Goal: Task Accomplishment & Management: Complete application form

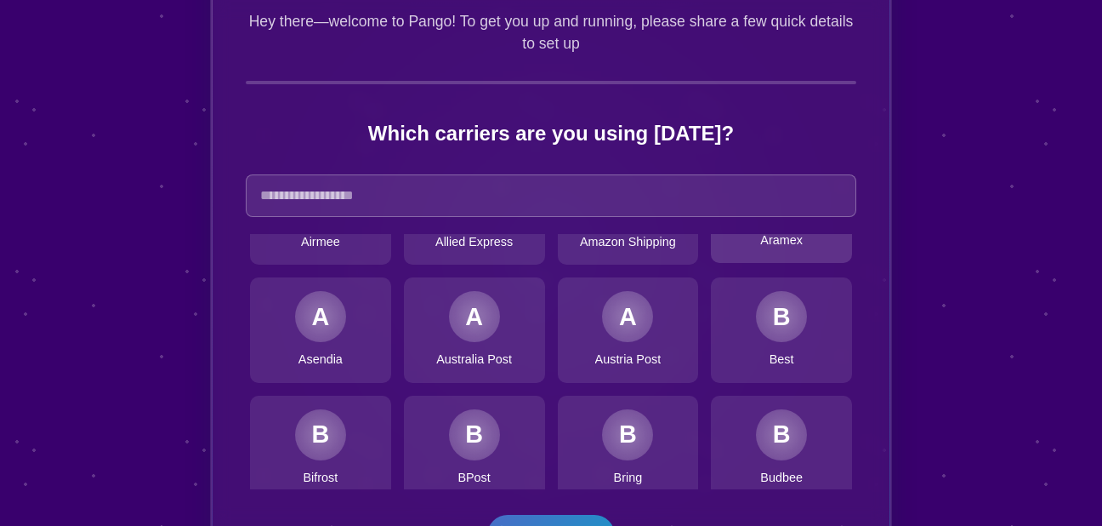
scroll to position [80, 0]
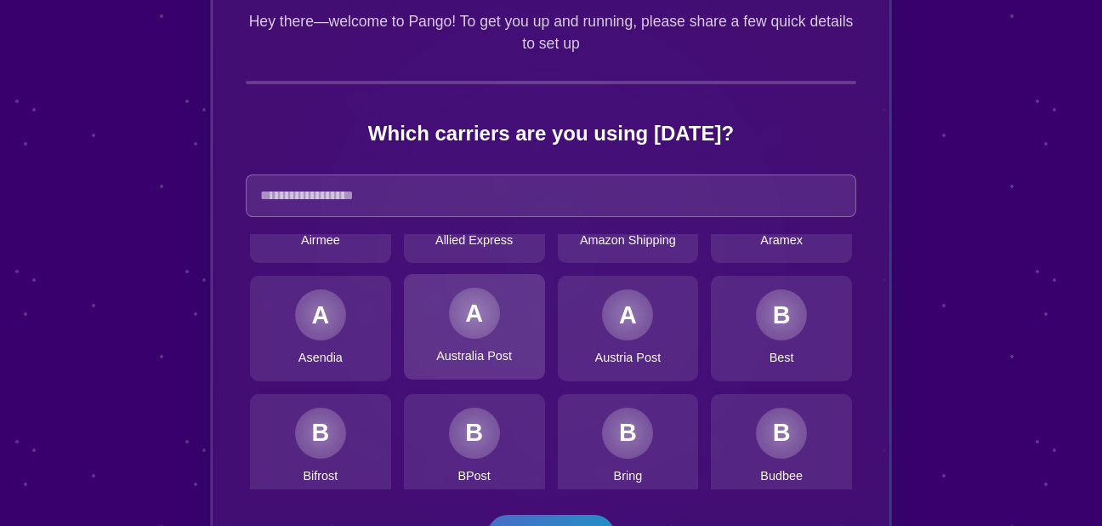
click at [485, 333] on div "A Australia Post" at bounding box center [474, 326] width 141 height 105
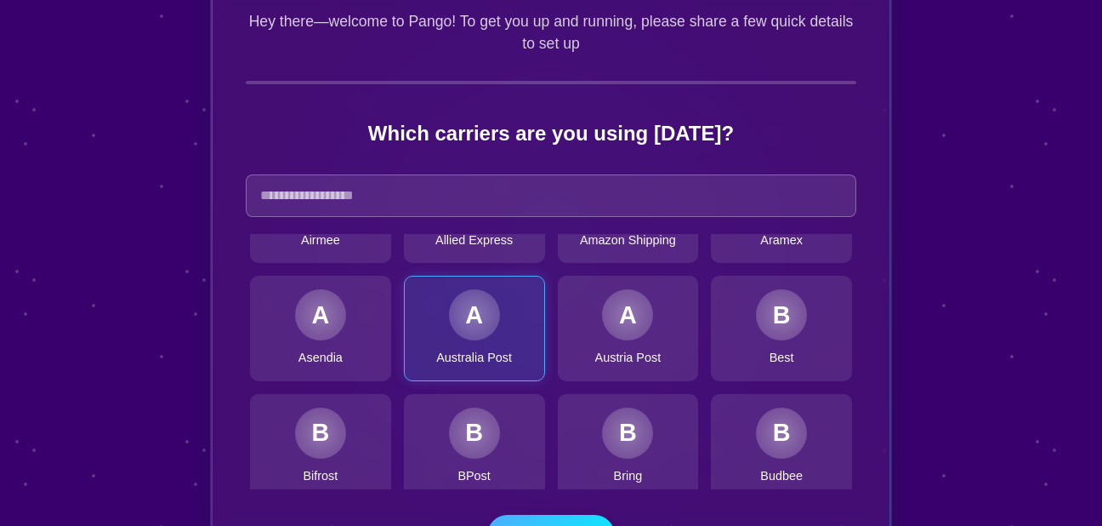
scroll to position [202, 0]
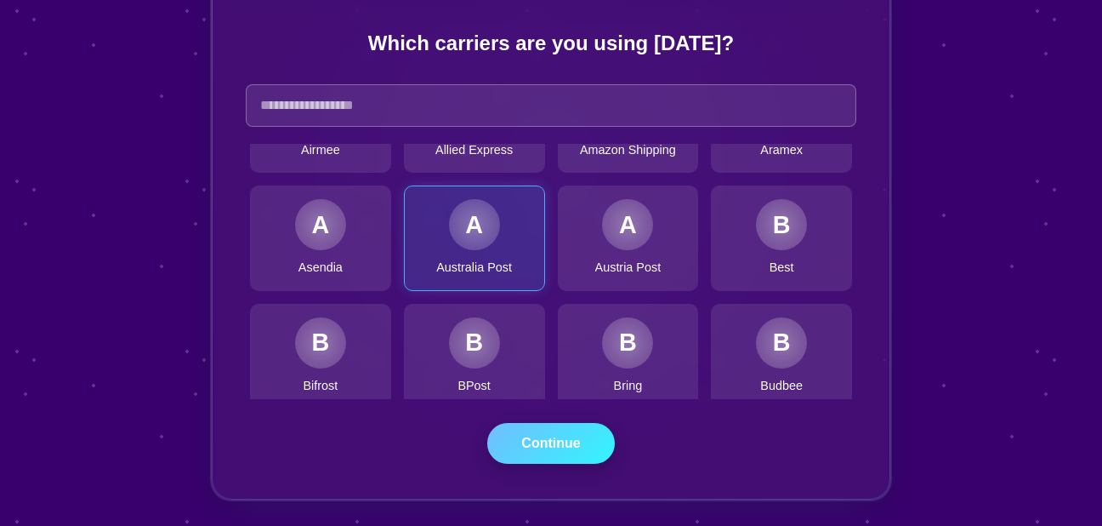
click at [554, 450] on button "Continue" at bounding box center [551, 443] width 128 height 41
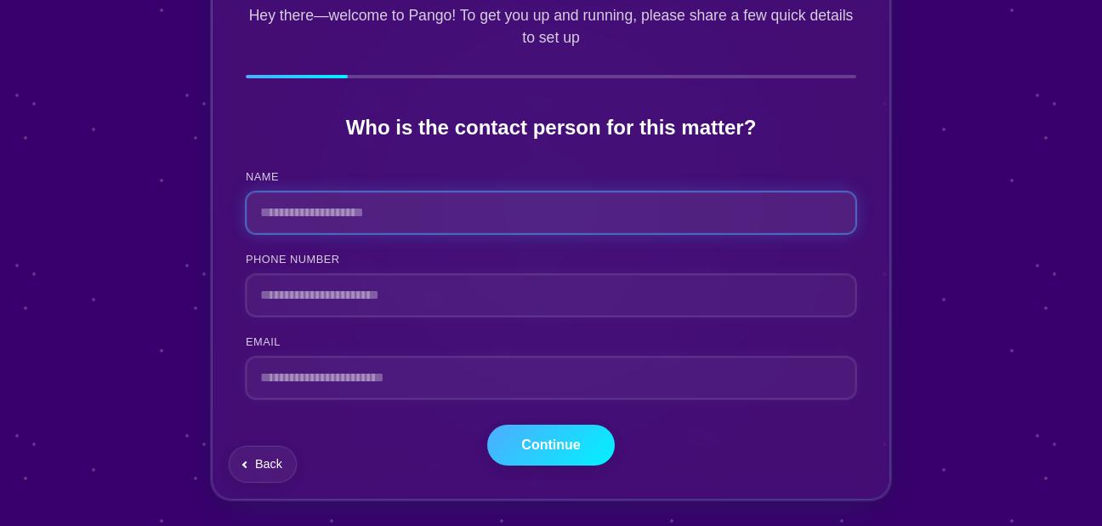
click at [542, 213] on input "NAME" at bounding box center [551, 212] width 611 height 43
type input "**********"
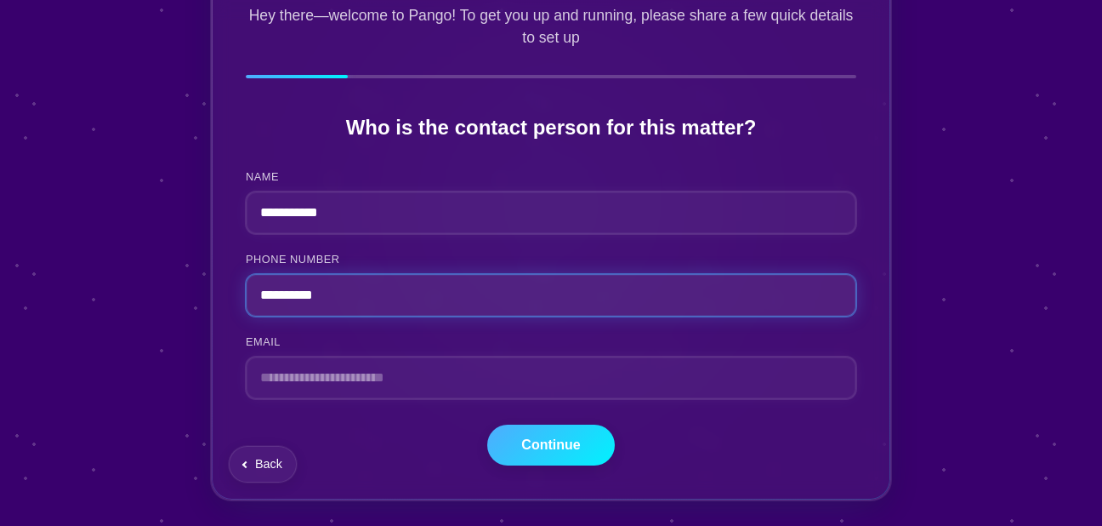
type input "**********"
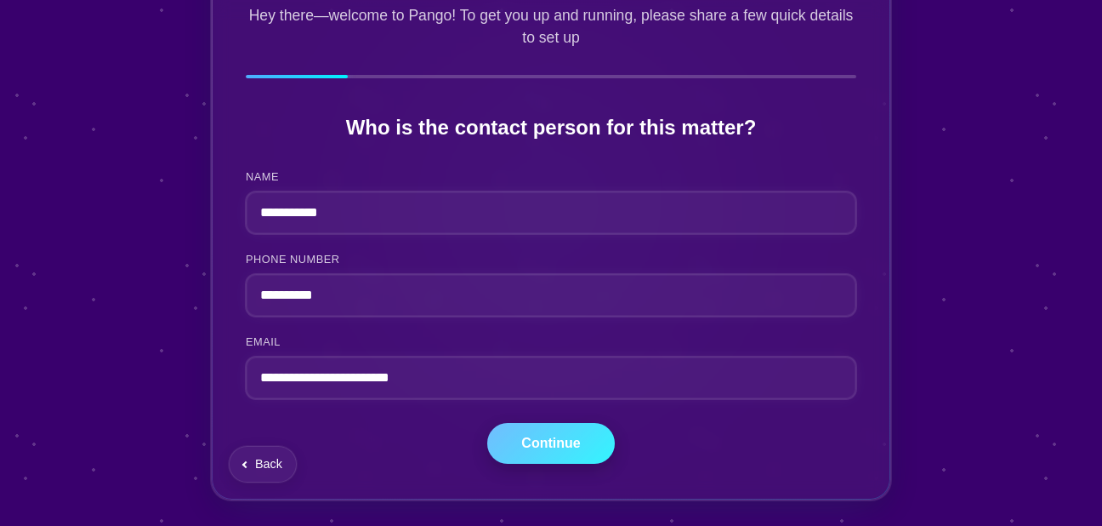
click at [548, 452] on button "Continue" at bounding box center [551, 443] width 128 height 41
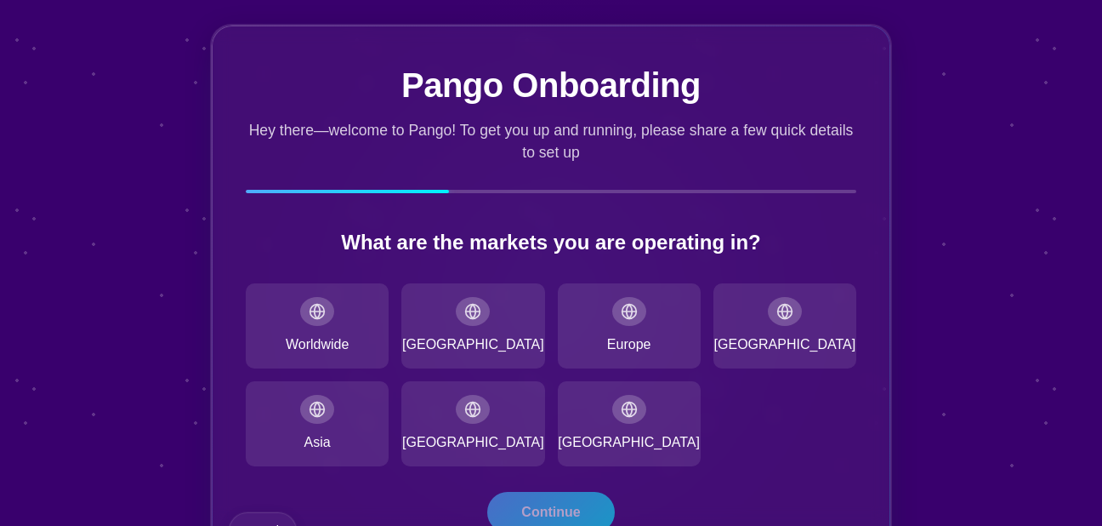
scroll to position [63, 0]
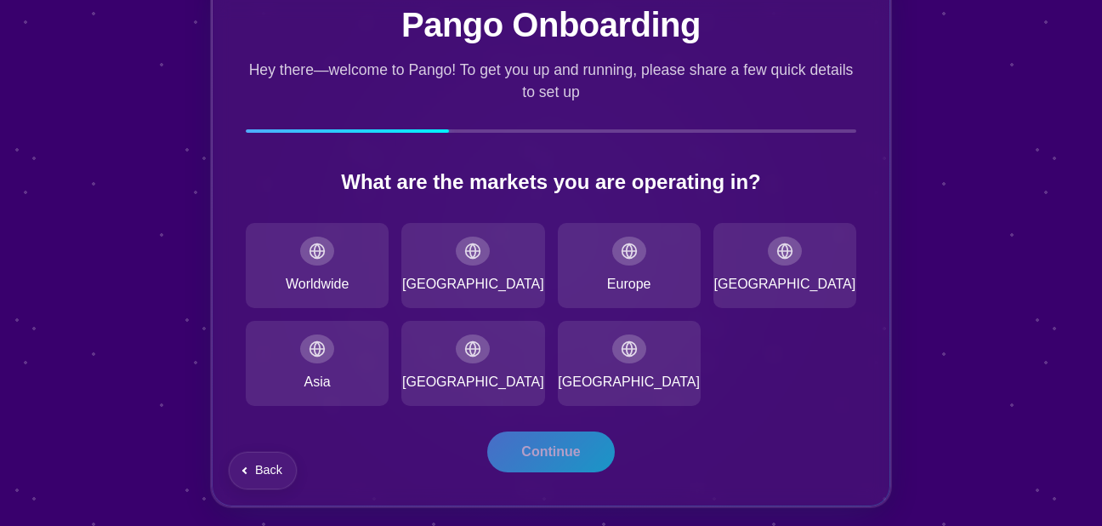
click at [310, 309] on div "Worldwide [GEOGRAPHIC_DATA] [GEOGRAPHIC_DATA] [GEOGRAPHIC_DATA] [GEOGRAPHIC_DAT…" at bounding box center [551, 314] width 611 height 183
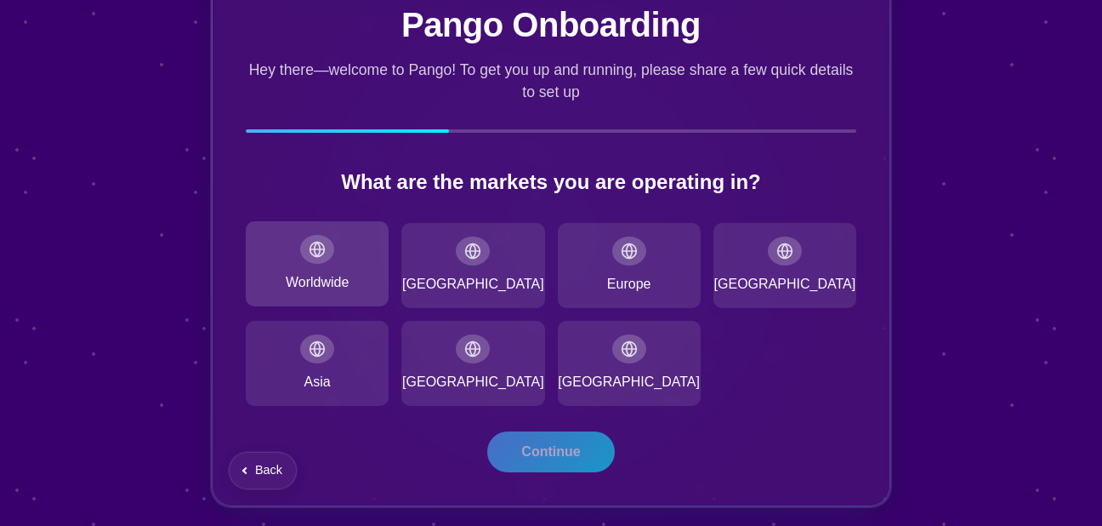
click at [347, 249] on div "Worldwide" at bounding box center [317, 263] width 143 height 85
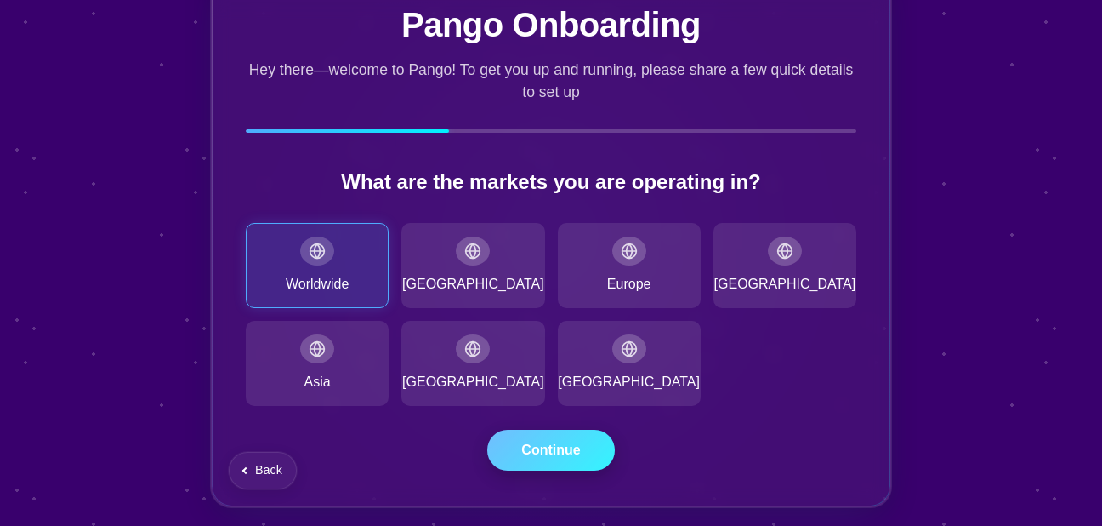
click at [532, 460] on button "Continue" at bounding box center [551, 449] width 128 height 41
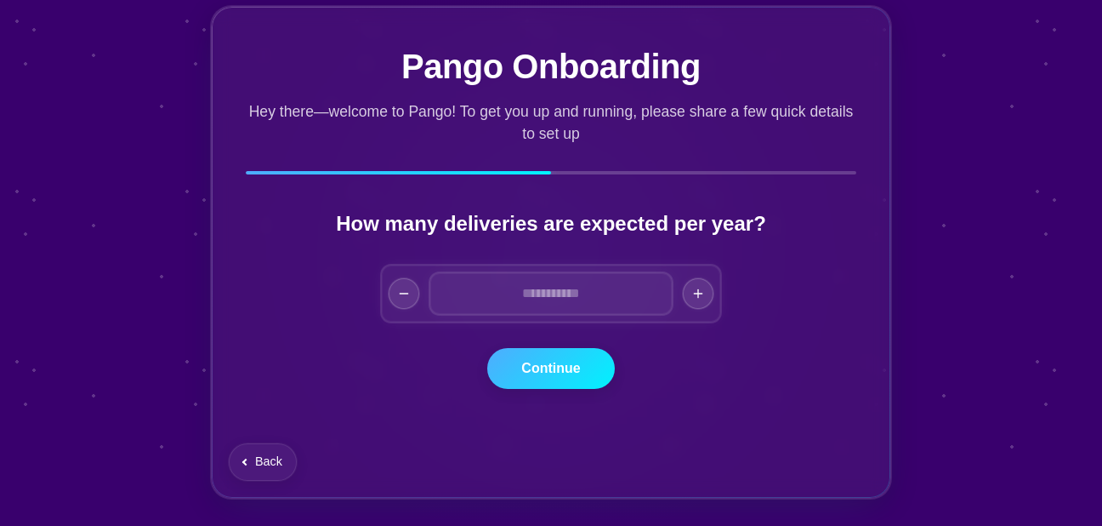
scroll to position [20, 0]
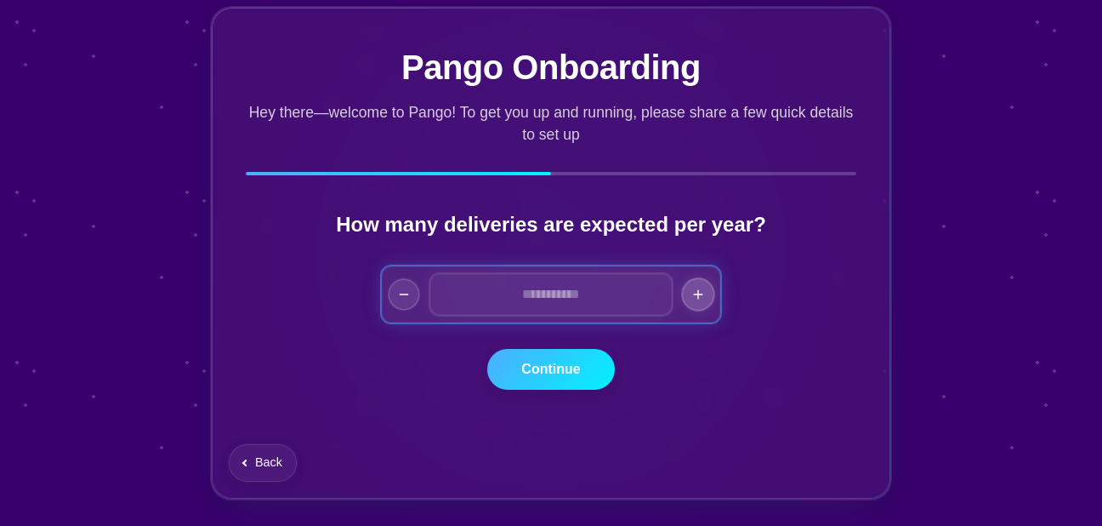
click at [691, 304] on button "Increase by 5000" at bounding box center [698, 294] width 32 height 32
click at [401, 297] on icon "Decrease by 5000" at bounding box center [404, 294] width 14 height 14
click at [702, 293] on button "Increase by 5000" at bounding box center [698, 294] width 32 height 32
type input "****"
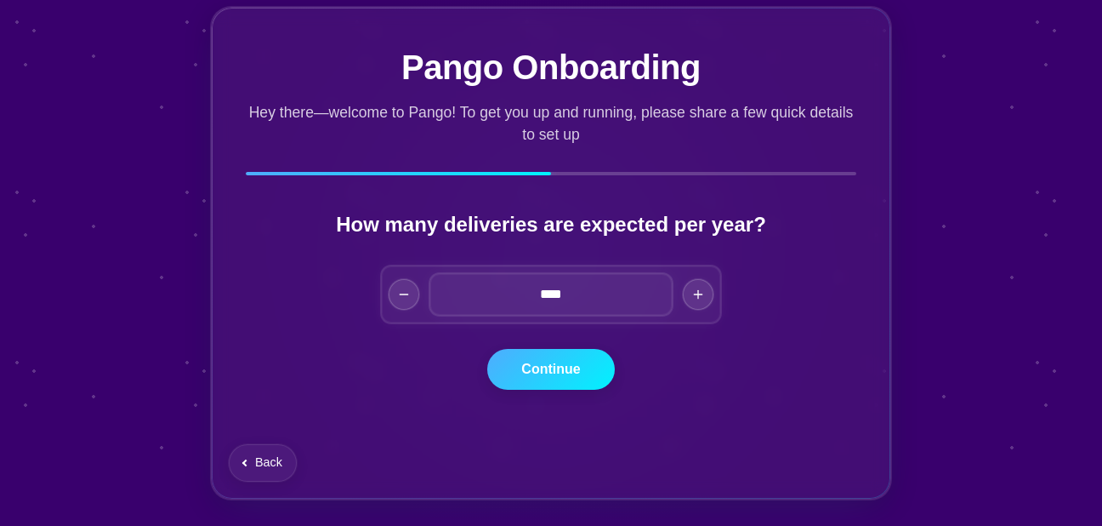
click at [537, 388] on button "Continue" at bounding box center [551, 369] width 128 height 41
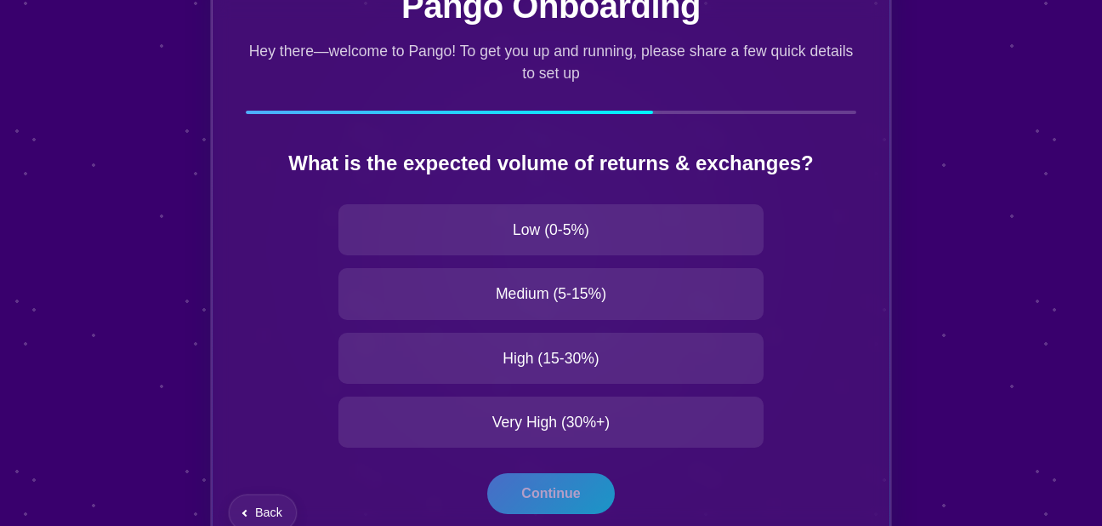
scroll to position [82, 0]
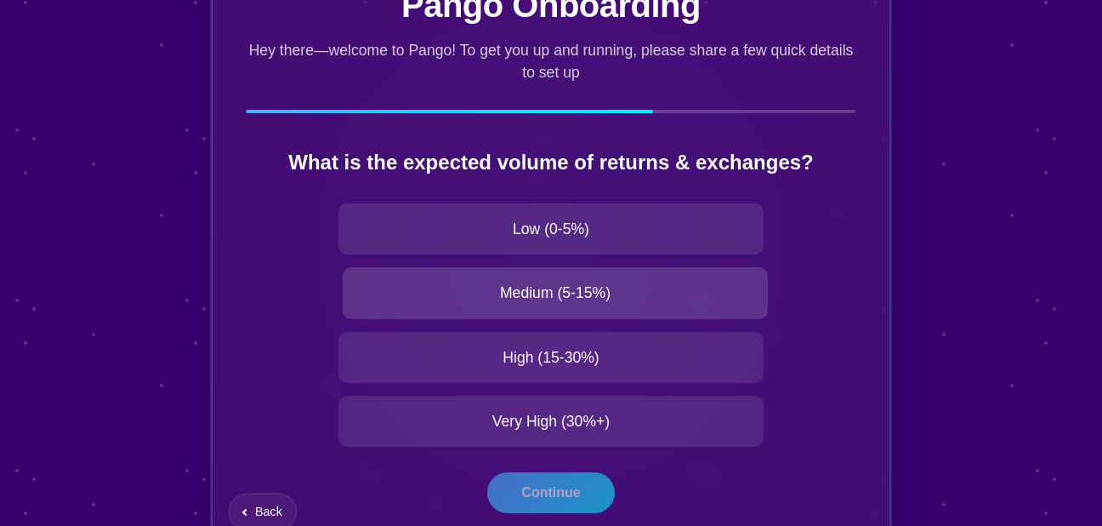
click at [731, 295] on div "Medium (5-15%)" at bounding box center [555, 292] width 425 height 51
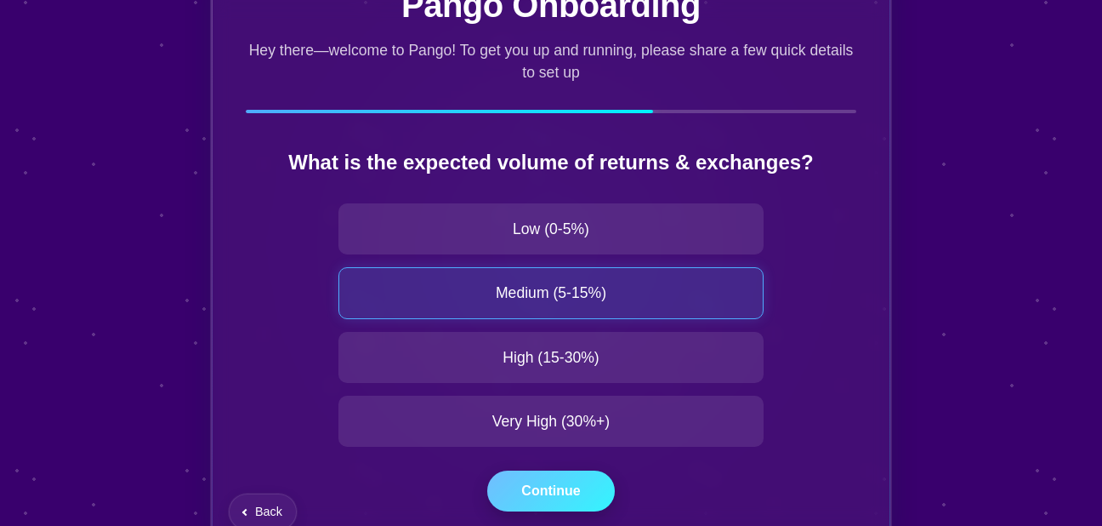
click at [566, 489] on button "Continue" at bounding box center [551, 490] width 128 height 41
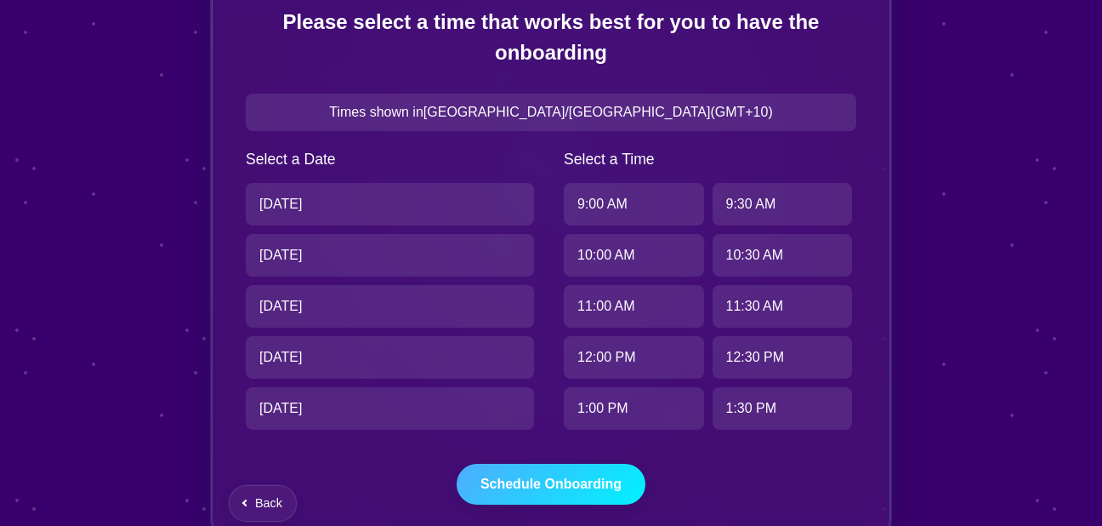
scroll to position [263, 0]
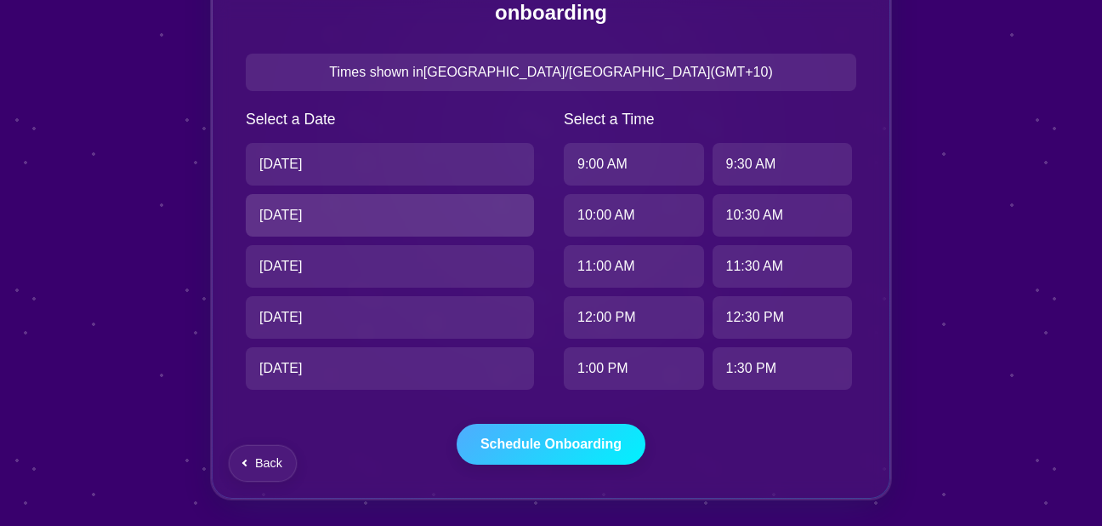
click at [454, 226] on div "[DATE]" at bounding box center [390, 215] width 288 height 43
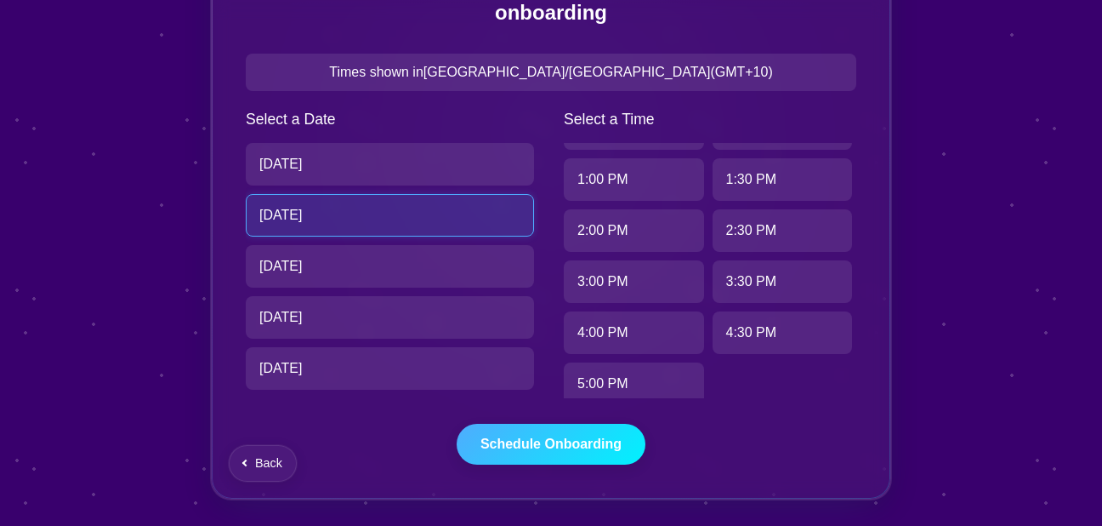
scroll to position [190, 0]
click at [651, 321] on div "4:00 PM" at bounding box center [634, 331] width 140 height 43
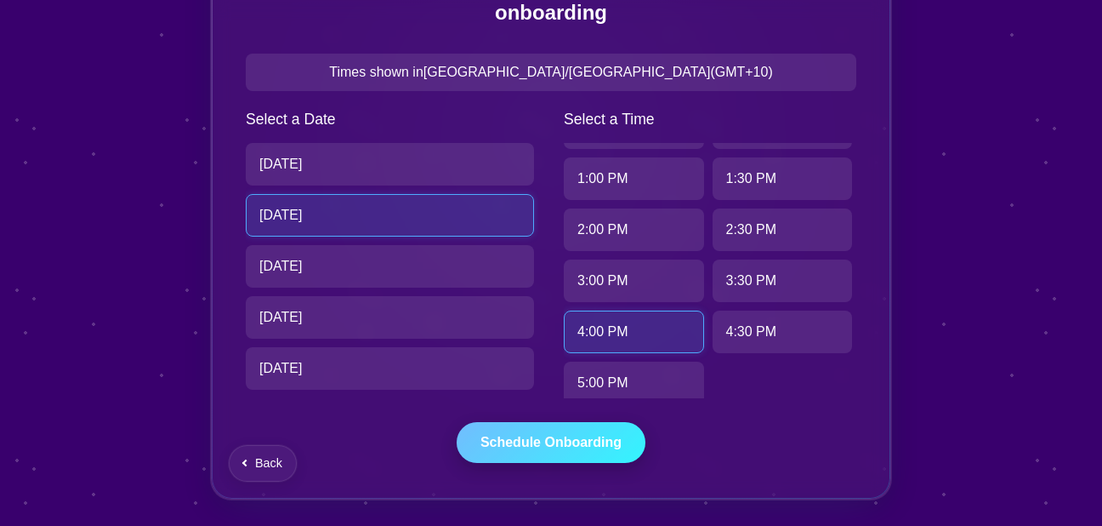
click at [565, 449] on button "Schedule Onboarding" at bounding box center [551, 442] width 189 height 41
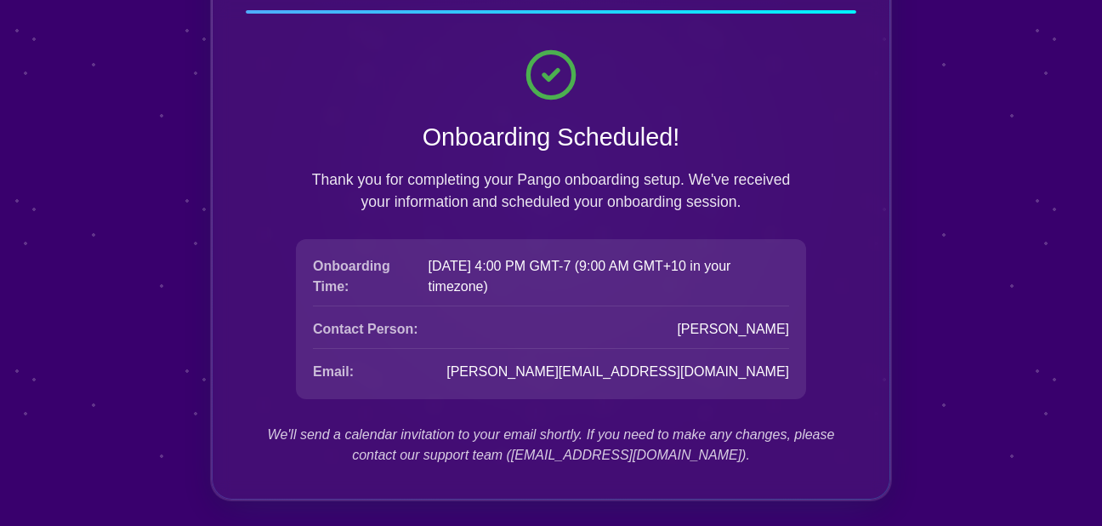
scroll to position [0, 0]
